Goal: Task Accomplishment & Management: Complete application form

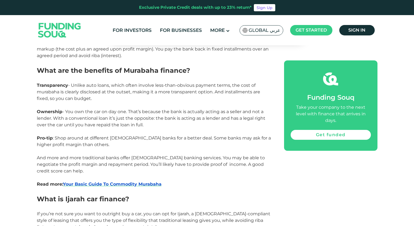
scroll to position [392, 0]
click at [335, 130] on link "Get funded" at bounding box center [331, 135] width 80 height 10
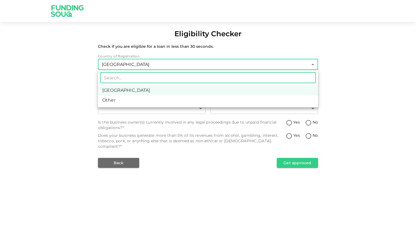
click at [293, 65] on body "Eligibility Checker Check if you are eligible for a loan in less than 30 second…" at bounding box center [208, 113] width 416 height 226
click at [278, 98] on li "Other" at bounding box center [208, 100] width 220 height 10
type input "3"
